Goal: Information Seeking & Learning: Learn about a topic

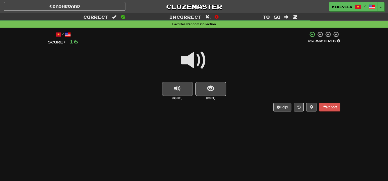
click at [188, 63] on span at bounding box center [194, 61] width 26 height 26
click at [189, 58] on span at bounding box center [194, 61] width 26 height 26
click at [210, 85] on span "show sentence" at bounding box center [210, 88] width 7 height 7
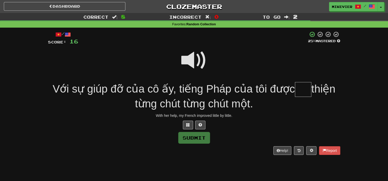
click at [198, 56] on span at bounding box center [194, 61] width 26 height 26
click at [186, 125] on span at bounding box center [188, 125] width 4 height 4
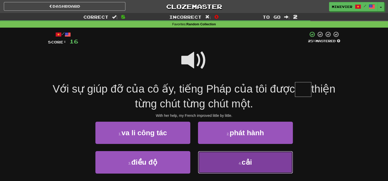
click at [215, 159] on button "4 . cải" at bounding box center [245, 162] width 95 height 22
type input "***"
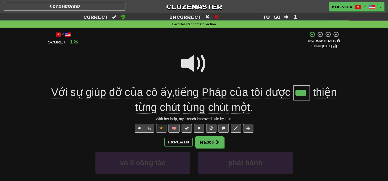
click at [198, 60] on span at bounding box center [194, 64] width 26 height 26
click at [190, 65] on span at bounding box center [194, 64] width 26 height 26
click at [191, 62] on span at bounding box center [194, 64] width 26 height 26
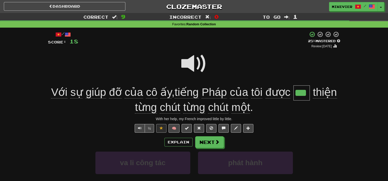
click at [191, 62] on span at bounding box center [194, 64] width 26 height 26
click at [192, 63] on span at bounding box center [194, 64] width 26 height 26
click at [215, 143] on span at bounding box center [217, 142] width 5 height 5
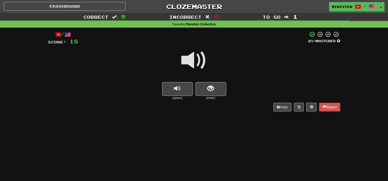
click at [190, 53] on span at bounding box center [194, 61] width 26 height 26
click at [201, 87] on button "show sentence" at bounding box center [210, 89] width 31 height 14
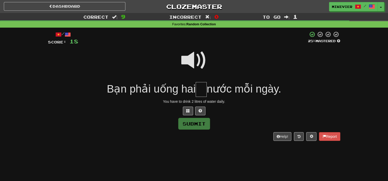
click at [192, 57] on span at bounding box center [194, 61] width 26 height 26
click at [192, 56] on span at bounding box center [194, 61] width 26 height 26
click at [190, 111] on button at bounding box center [188, 111] width 10 height 9
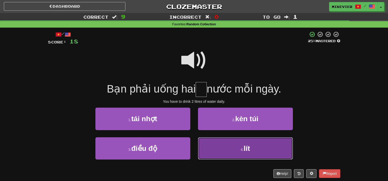
click at [206, 147] on button "4 . lít" at bounding box center [245, 149] width 95 height 22
type input "***"
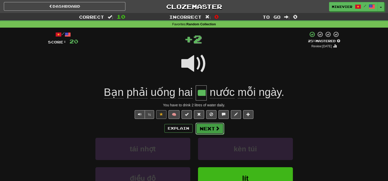
click at [202, 127] on button "Next" at bounding box center [209, 129] width 29 height 12
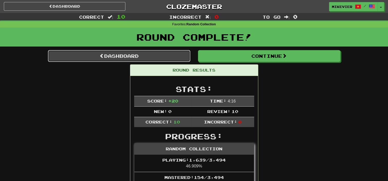
click at [158, 51] on link "Dashboard" at bounding box center [119, 56] width 142 height 12
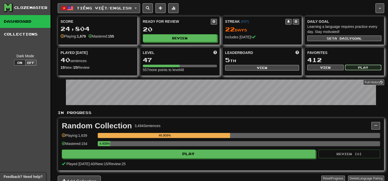
click at [357, 65] on button "Play" at bounding box center [363, 68] width 36 height 6
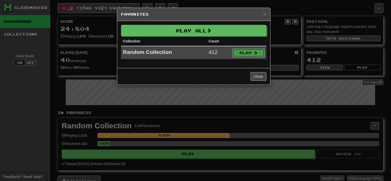
click at [249, 52] on button "Play" at bounding box center [249, 53] width 32 height 9
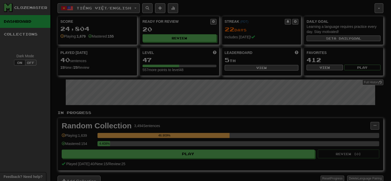
select select "**"
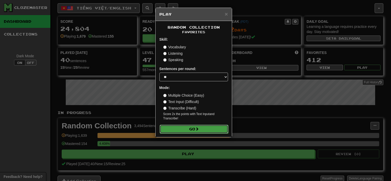
click at [208, 130] on button "Go" at bounding box center [194, 129] width 69 height 9
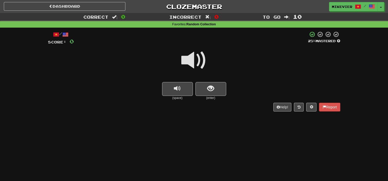
click at [194, 59] on span at bounding box center [194, 61] width 26 height 26
click at [211, 90] on span "show sentence" at bounding box center [210, 88] width 7 height 7
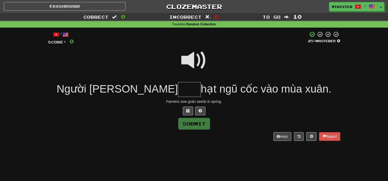
click at [201, 57] on span at bounding box center [194, 61] width 26 height 26
click at [190, 110] on button at bounding box center [188, 111] width 10 height 9
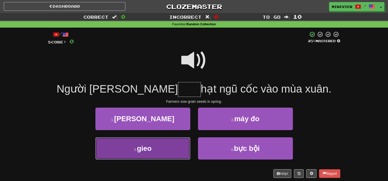
click at [170, 149] on button "3 . gieo" at bounding box center [142, 149] width 95 height 22
type input "****"
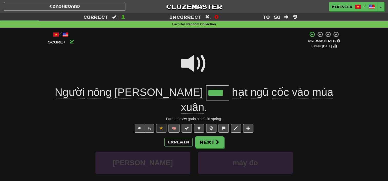
click at [252, 48] on div "+ 2" at bounding box center [191, 39] width 234 height 17
click at [203, 61] on span at bounding box center [194, 64] width 26 height 26
click at [210, 137] on button "Next" at bounding box center [209, 143] width 29 height 12
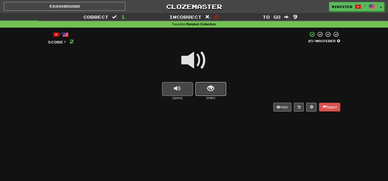
click at [211, 89] on span "show sentence" at bounding box center [210, 88] width 7 height 7
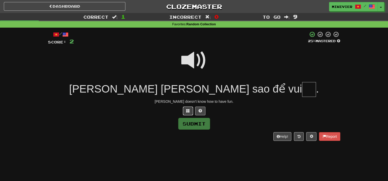
click at [185, 110] on button at bounding box center [188, 111] width 10 height 9
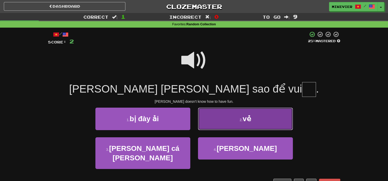
click at [229, 114] on button "2 . vẻ" at bounding box center [245, 119] width 95 height 22
type input "**"
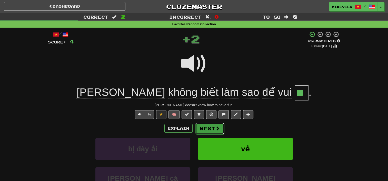
click at [217, 127] on span at bounding box center [217, 128] width 5 height 5
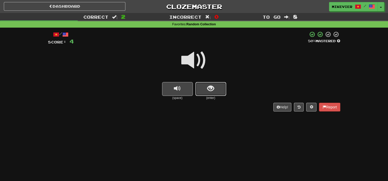
click at [210, 88] on span "show sentence" at bounding box center [210, 88] width 7 height 7
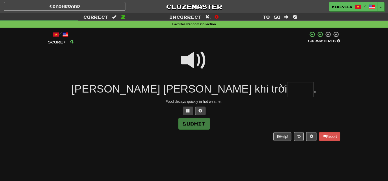
click at [193, 59] on span at bounding box center [194, 61] width 26 height 26
click at [188, 111] on span at bounding box center [188, 111] width 4 height 4
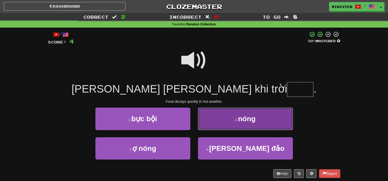
click at [224, 117] on button "2 . nóng" at bounding box center [245, 119] width 95 height 22
type input "****"
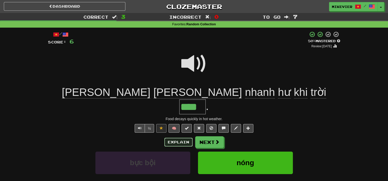
click at [180, 138] on button "Explain" at bounding box center [178, 142] width 28 height 9
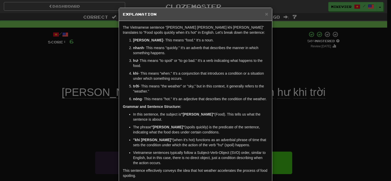
click at [79, 95] on div "× Explanation The Vietnamese sentence "Thực phẩm nhanh hư khi trời nóng" transl…" at bounding box center [195, 90] width 391 height 181
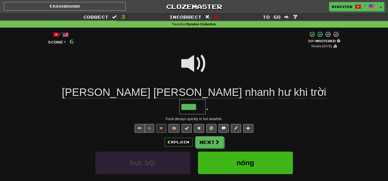
click at [191, 68] on span at bounding box center [194, 64] width 26 height 26
click at [216, 140] on span at bounding box center [217, 142] width 5 height 5
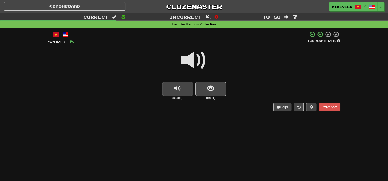
click at [189, 56] on span at bounding box center [194, 61] width 26 height 26
click at [190, 59] on span at bounding box center [194, 61] width 26 height 26
click at [208, 85] on span "show sentence" at bounding box center [210, 88] width 7 height 7
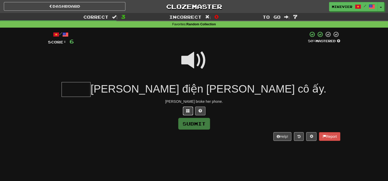
click at [187, 111] on span at bounding box center [188, 111] width 4 height 4
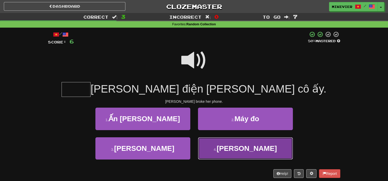
click at [229, 151] on button "4 . Emily" at bounding box center [245, 149] width 95 height 22
type input "*****"
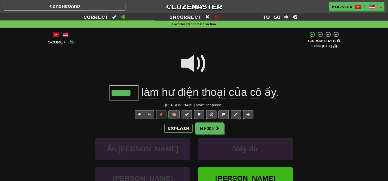
click at [191, 63] on span at bounding box center [194, 64] width 26 height 26
click at [209, 130] on button "Next" at bounding box center [209, 129] width 29 height 12
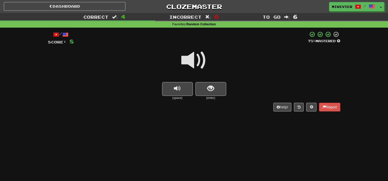
click at [201, 68] on span at bounding box center [194, 61] width 26 height 26
click at [200, 67] on span at bounding box center [194, 61] width 26 height 26
click at [210, 90] on span "show sentence" at bounding box center [210, 88] width 7 height 7
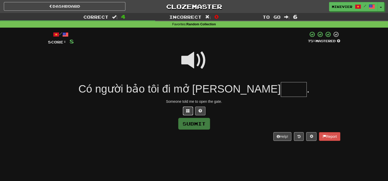
click at [187, 111] on span at bounding box center [188, 111] width 4 height 4
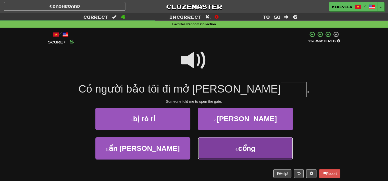
click at [246, 155] on button "4 . cổng" at bounding box center [245, 149] width 95 height 22
type input "****"
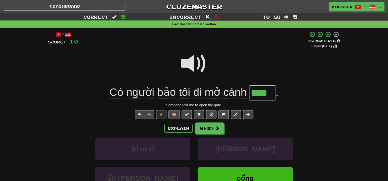
click at [194, 63] on span at bounding box center [194, 64] width 26 height 26
click at [173, 68] on div at bounding box center [194, 67] width 292 height 37
click at [211, 130] on button "Next" at bounding box center [209, 129] width 29 height 12
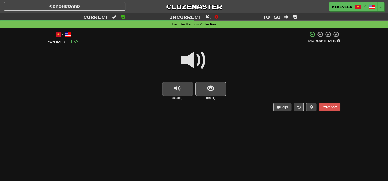
click at [198, 64] on span at bounding box center [194, 61] width 26 height 26
click at [220, 91] on button "show sentence" at bounding box center [210, 89] width 31 height 14
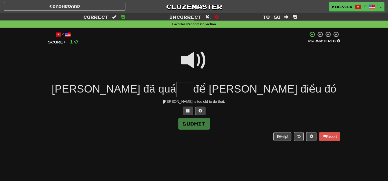
click at [184, 57] on span at bounding box center [194, 61] width 26 height 26
click at [190, 112] on button at bounding box center [188, 111] width 10 height 9
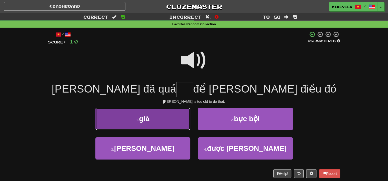
click at [171, 122] on button "1 . già" at bounding box center [142, 119] width 95 height 22
type input "***"
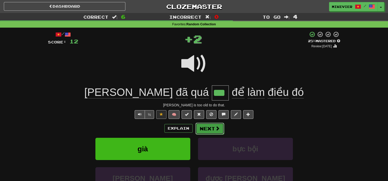
click at [204, 127] on button "Next" at bounding box center [209, 129] width 29 height 12
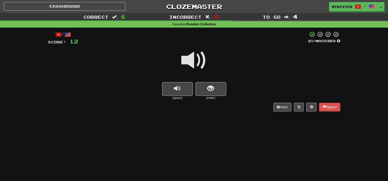
click at [204, 67] on span at bounding box center [194, 61] width 26 height 26
click at [208, 87] on span "show sentence" at bounding box center [210, 88] width 7 height 7
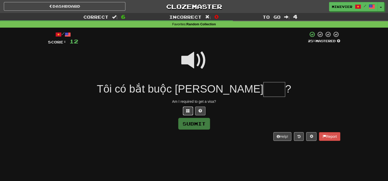
click at [185, 110] on button at bounding box center [188, 111] width 10 height 9
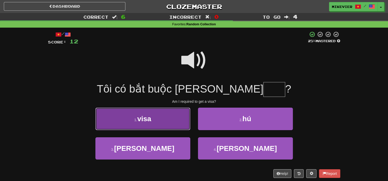
click at [179, 119] on button "1 . visa" at bounding box center [142, 119] width 95 height 22
type input "****"
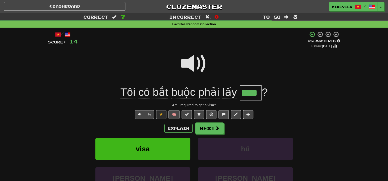
click at [189, 67] on span at bounding box center [194, 64] width 26 height 26
click at [176, 127] on button "Explain" at bounding box center [178, 128] width 28 height 9
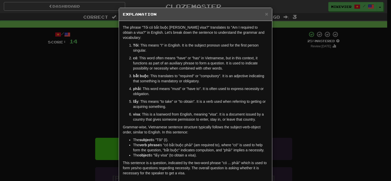
click at [92, 95] on div "× Explanation The phrase "Tôi có bắt buộc phải lấy visa?" translates to "Am I r…" at bounding box center [195, 90] width 391 height 181
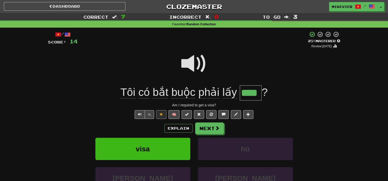
click at [191, 63] on span at bounding box center [194, 64] width 26 height 26
click at [215, 127] on span at bounding box center [217, 128] width 5 height 5
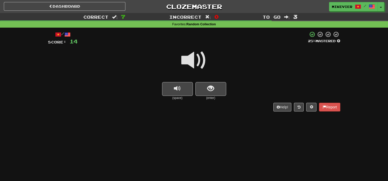
click at [200, 58] on span at bounding box center [194, 61] width 26 height 26
click at [208, 86] on span "show sentence" at bounding box center [210, 88] width 7 height 7
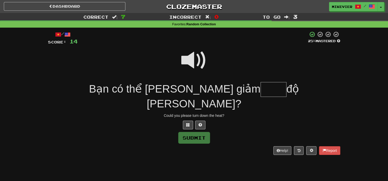
click at [191, 64] on span at bounding box center [194, 61] width 26 height 26
click at [192, 63] on span at bounding box center [194, 61] width 26 height 26
click at [188, 123] on span at bounding box center [188, 125] width 4 height 4
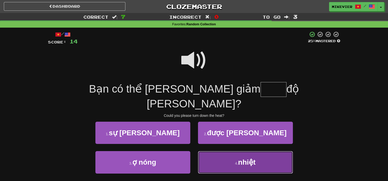
click at [225, 151] on button "4 . nhiệt" at bounding box center [245, 162] width 95 height 22
type input "*****"
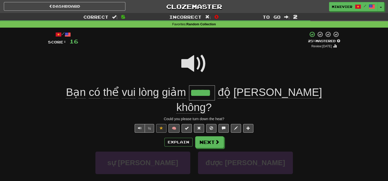
click at [190, 67] on span at bounding box center [194, 64] width 26 height 26
click at [216, 140] on span at bounding box center [217, 142] width 5 height 5
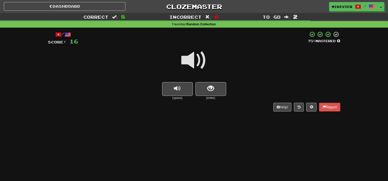
click at [191, 67] on span at bounding box center [194, 61] width 26 height 26
click at [191, 65] on span at bounding box center [194, 61] width 26 height 26
click at [208, 89] on span "show sentence" at bounding box center [210, 88] width 7 height 7
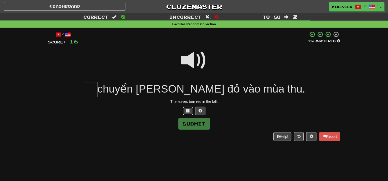
click at [188, 111] on span at bounding box center [188, 111] width 4 height 4
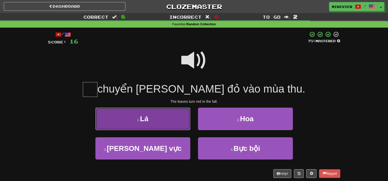
click at [177, 120] on button "1 . Lá" at bounding box center [142, 119] width 95 height 22
type input "**"
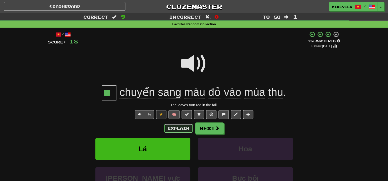
click at [173, 128] on button "Explain" at bounding box center [178, 128] width 28 height 9
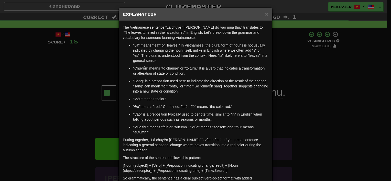
click at [56, 102] on div "× Explanation The Vietnamese sentence "Lá chuyển sang màu đỏ vào mùa thu." tran…" at bounding box center [195, 90] width 391 height 181
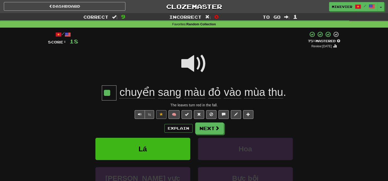
click at [185, 64] on span at bounding box center [194, 64] width 26 height 26
click at [206, 129] on button "Next" at bounding box center [209, 129] width 29 height 12
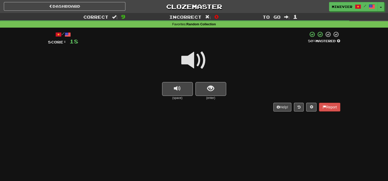
click at [190, 73] on span at bounding box center [194, 61] width 26 height 26
click at [206, 91] on button "show sentence" at bounding box center [210, 89] width 31 height 14
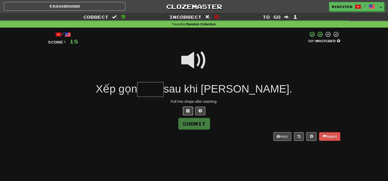
click at [189, 112] on span at bounding box center [188, 111] width 4 height 4
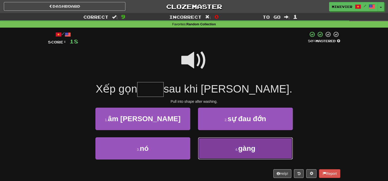
click at [204, 139] on button "4 . gàng" at bounding box center [245, 149] width 95 height 22
type input "****"
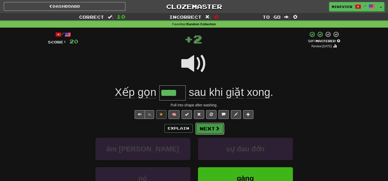
click at [201, 126] on button "Next" at bounding box center [209, 129] width 29 height 12
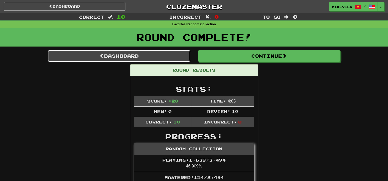
click at [164, 55] on link "Dashboard" at bounding box center [119, 56] width 142 height 12
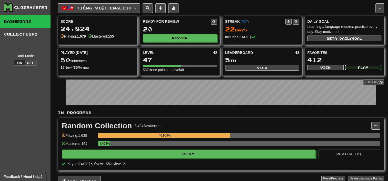
click at [362, 65] on button "Play" at bounding box center [363, 68] width 36 height 6
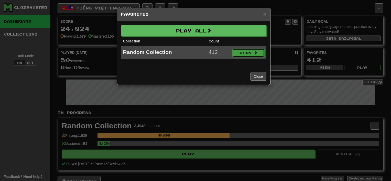
click at [248, 51] on button "Play" at bounding box center [249, 53] width 32 height 9
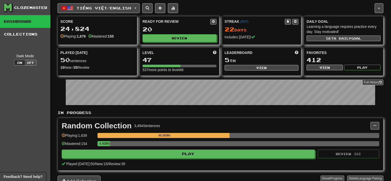
select select "**"
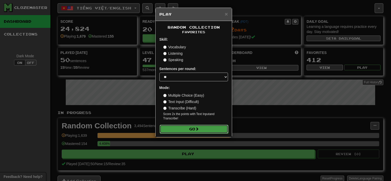
click at [219, 131] on button "Go" at bounding box center [194, 129] width 69 height 9
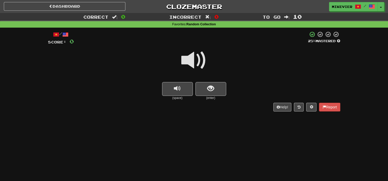
click at [201, 59] on span at bounding box center [194, 61] width 26 height 26
click at [218, 89] on button "show sentence" at bounding box center [210, 89] width 31 height 14
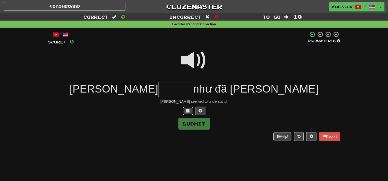
click at [189, 110] on span at bounding box center [188, 111] width 4 height 4
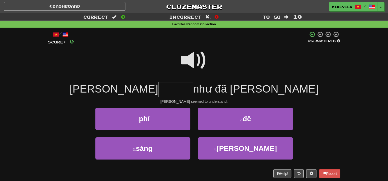
click at [193, 62] on span at bounding box center [194, 61] width 26 height 26
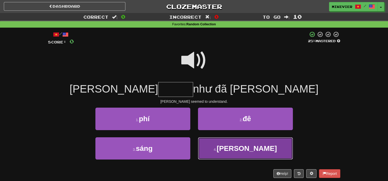
click at [216, 138] on button "4 . dường" at bounding box center [245, 149] width 95 height 22
type input "*****"
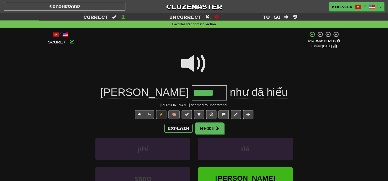
click at [195, 65] on span at bounding box center [194, 64] width 26 height 26
click at [173, 127] on button "Explain" at bounding box center [178, 128] width 28 height 9
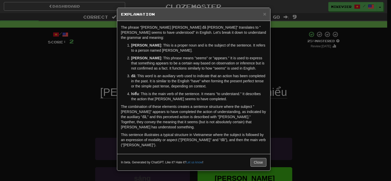
click at [95, 91] on div "× Explanation The phrase "Tom dường như đã hiểu" translates to "Tom seems to ha…" at bounding box center [195, 90] width 391 height 181
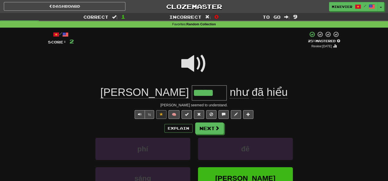
click at [180, 61] on div at bounding box center [194, 67] width 292 height 37
click at [190, 63] on span at bounding box center [194, 64] width 26 height 26
click at [203, 126] on button "Next" at bounding box center [209, 129] width 29 height 12
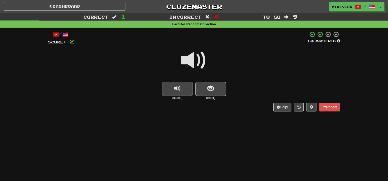
click at [189, 58] on span at bounding box center [194, 61] width 26 height 26
click at [213, 88] on span "show sentence" at bounding box center [210, 88] width 7 height 7
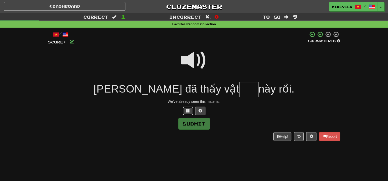
click at [190, 108] on button at bounding box center [188, 111] width 10 height 9
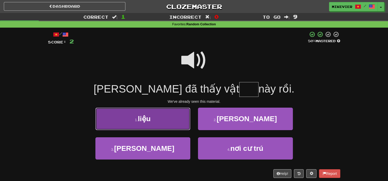
click at [172, 123] on button "1 . liệu" at bounding box center [142, 119] width 95 height 22
type input "****"
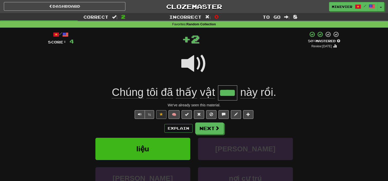
click at [172, 123] on div "Explain Next" at bounding box center [194, 129] width 292 height 12
click at [199, 66] on span at bounding box center [194, 64] width 26 height 26
click at [216, 65] on div at bounding box center [194, 67] width 292 height 37
click at [215, 127] on span at bounding box center [217, 128] width 5 height 5
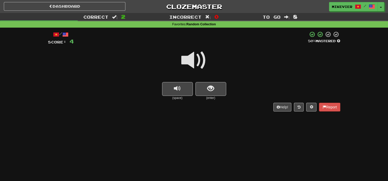
click at [198, 66] on span at bounding box center [194, 61] width 26 height 26
click at [216, 91] on button "show sentence" at bounding box center [210, 89] width 31 height 14
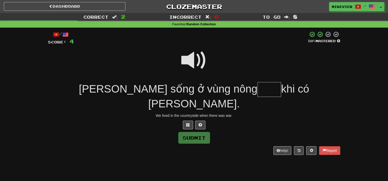
click at [192, 57] on span at bounding box center [194, 61] width 26 height 26
click at [185, 121] on button at bounding box center [188, 125] width 10 height 9
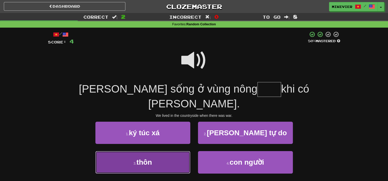
click at [178, 151] on button "3 . thôn" at bounding box center [142, 162] width 95 height 22
type input "****"
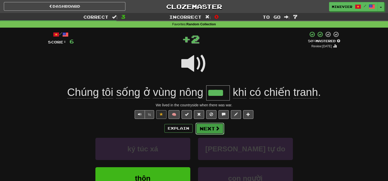
click at [207, 132] on button "Next" at bounding box center [209, 129] width 29 height 12
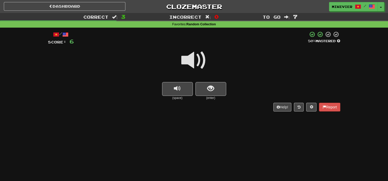
click at [202, 59] on span at bounding box center [194, 61] width 26 height 26
click at [197, 61] on span at bounding box center [194, 61] width 26 height 26
click at [206, 87] on button "show sentence" at bounding box center [210, 89] width 31 height 14
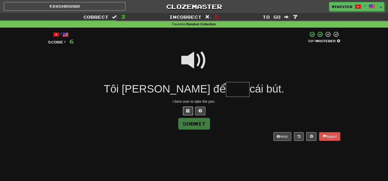
click at [185, 112] on button at bounding box center [188, 111] width 10 height 9
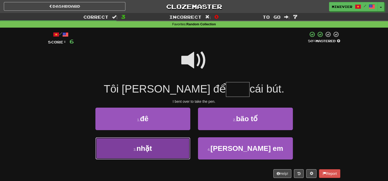
click at [178, 144] on button "3 . nhặt" at bounding box center [142, 149] width 95 height 22
type input "****"
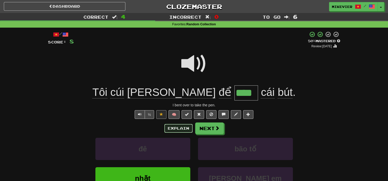
click at [178, 130] on button "Explain" at bounding box center [178, 128] width 28 height 9
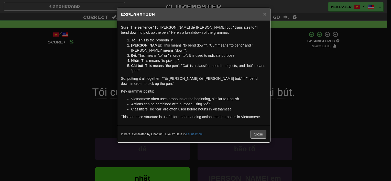
click at [87, 68] on div "× Explanation Sure! The sentence "Tôi cúi xuống để nhặt cái bút." translates to…" at bounding box center [195, 90] width 391 height 181
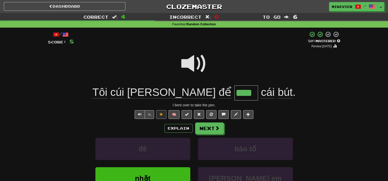
click at [188, 67] on span at bounding box center [194, 64] width 26 height 26
click at [187, 66] on span at bounding box center [194, 64] width 26 height 26
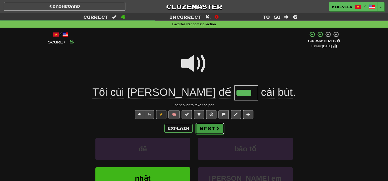
click at [204, 125] on button "Next" at bounding box center [209, 129] width 29 height 12
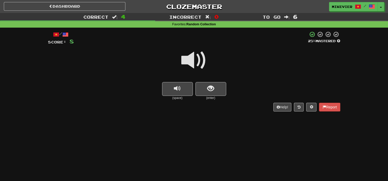
click at [202, 58] on span at bounding box center [194, 61] width 26 height 26
click at [214, 86] on button "show sentence" at bounding box center [210, 89] width 31 height 14
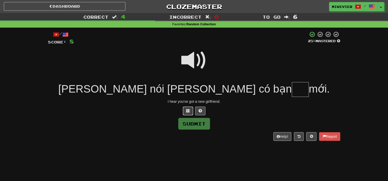
click at [190, 112] on button at bounding box center [188, 111] width 10 height 9
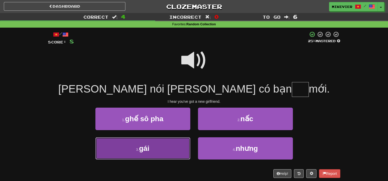
click at [166, 151] on button "3 . gái" at bounding box center [142, 149] width 95 height 22
type input "***"
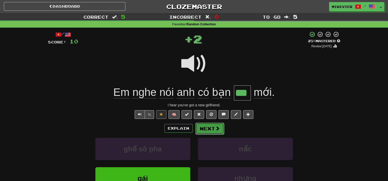
click at [211, 130] on button "Next" at bounding box center [209, 129] width 29 height 12
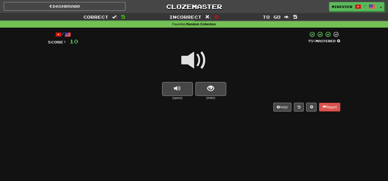
click at [203, 63] on span at bounding box center [194, 61] width 26 height 26
click at [213, 87] on span "show sentence" at bounding box center [210, 88] width 7 height 7
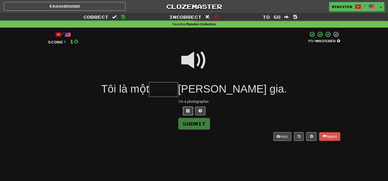
click at [188, 114] on button at bounding box center [188, 111] width 10 height 9
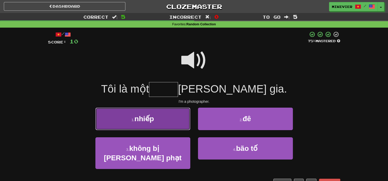
click at [172, 121] on button "1 . nhiếp" at bounding box center [142, 119] width 95 height 22
type input "*****"
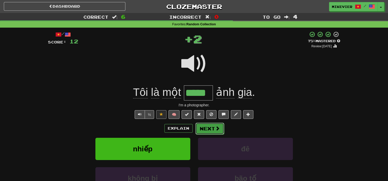
click at [206, 129] on button "Next" at bounding box center [209, 129] width 29 height 12
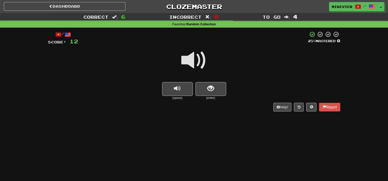
click at [194, 66] on span at bounding box center [194, 61] width 26 height 26
click at [208, 88] on span "show sentence" at bounding box center [210, 88] width 7 height 7
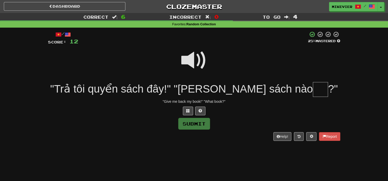
click at [194, 67] on span at bounding box center [194, 61] width 26 height 26
click at [187, 113] on button at bounding box center [188, 111] width 10 height 9
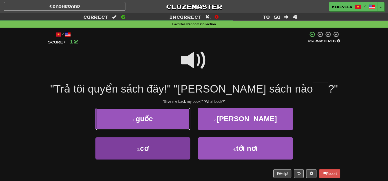
drag, startPoint x: 187, startPoint y: 113, endPoint x: 173, endPoint y: 144, distance: 33.8
click at [173, 144] on div "1 . guốc 2 . thăng chức 3 . cơ 4 . tới nơi" at bounding box center [194, 137] width 300 height 59
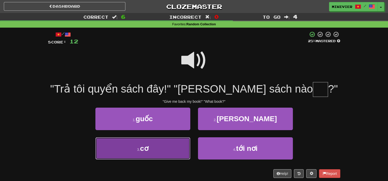
click at [173, 144] on button "3 . cơ" at bounding box center [142, 149] width 95 height 22
type input "**"
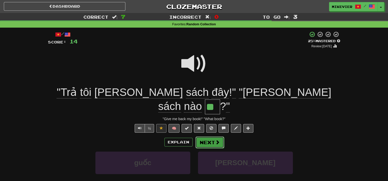
click at [210, 137] on button "Next" at bounding box center [209, 143] width 29 height 12
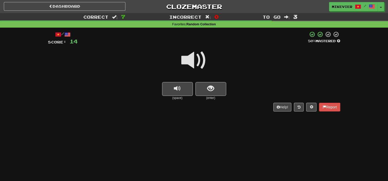
click at [199, 61] on span at bounding box center [194, 61] width 26 height 26
click at [202, 88] on button "show sentence" at bounding box center [210, 89] width 31 height 14
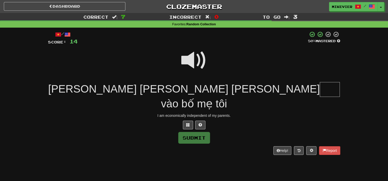
click at [189, 64] on span at bounding box center [194, 61] width 26 height 26
click at [189, 123] on span at bounding box center [188, 125] width 4 height 4
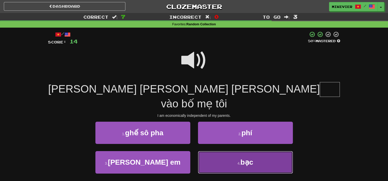
click at [224, 151] on button "4 . bạc" at bounding box center [245, 162] width 95 height 22
type input "***"
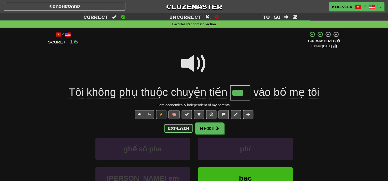
click at [180, 128] on button "Explain" at bounding box center [178, 128] width 28 height 9
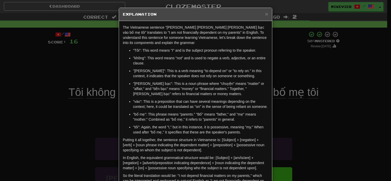
click at [83, 121] on div "× Explanation The Vietnamese sentence "Tôi không phụ thuộc chuyện tiền bạc vào …" at bounding box center [195, 90] width 391 height 181
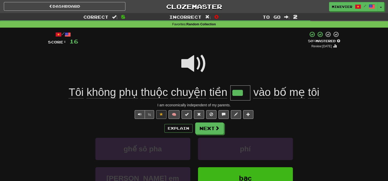
click at [185, 69] on span at bounding box center [194, 64] width 26 height 26
click at [216, 133] on button "Next" at bounding box center [209, 129] width 29 height 12
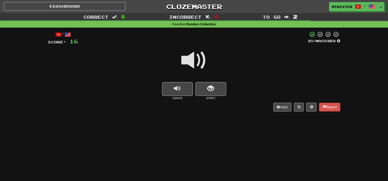
click at [203, 57] on span at bounding box center [194, 61] width 26 height 26
click at [210, 83] on button "show sentence" at bounding box center [210, 89] width 31 height 14
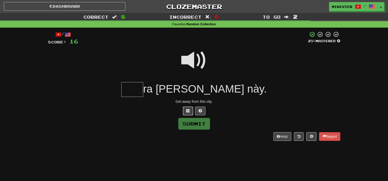
click at [185, 111] on button at bounding box center [188, 111] width 10 height 9
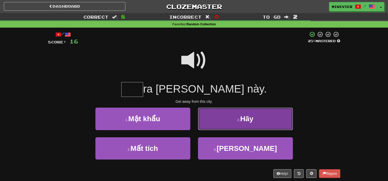
click at [224, 119] on button "2 . Hãy" at bounding box center [245, 119] width 95 height 22
type input "***"
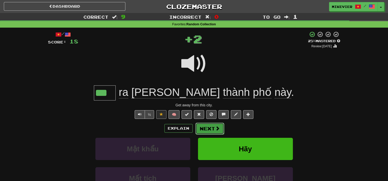
click at [212, 128] on button "Next" at bounding box center [209, 129] width 29 height 12
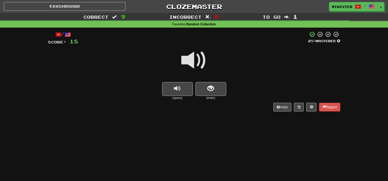
click at [201, 66] on span at bounding box center [194, 61] width 26 height 26
click at [213, 90] on span "show sentence" at bounding box center [210, 88] width 7 height 7
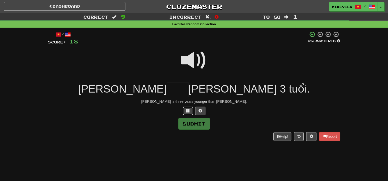
click at [187, 111] on span at bounding box center [188, 111] width 4 height 4
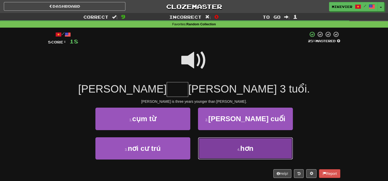
click at [223, 143] on button "4 . hơn" at bounding box center [245, 149] width 95 height 22
type input "***"
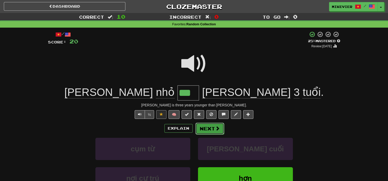
click at [208, 125] on button "Next" at bounding box center [209, 129] width 29 height 12
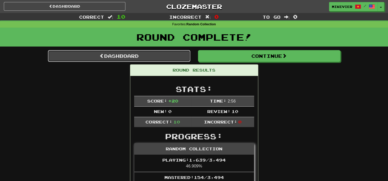
click at [154, 53] on link "Dashboard" at bounding box center [119, 56] width 142 height 12
